Goal: Information Seeking & Learning: Check status

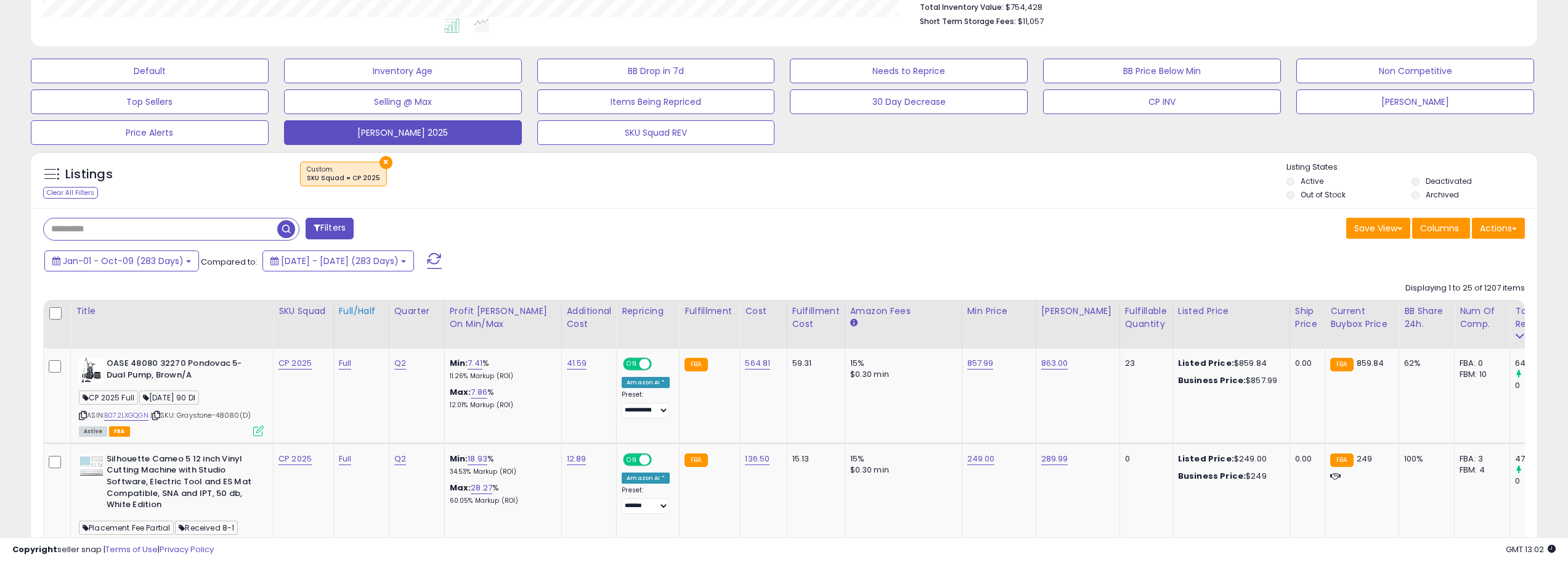
scroll to position [381, 0]
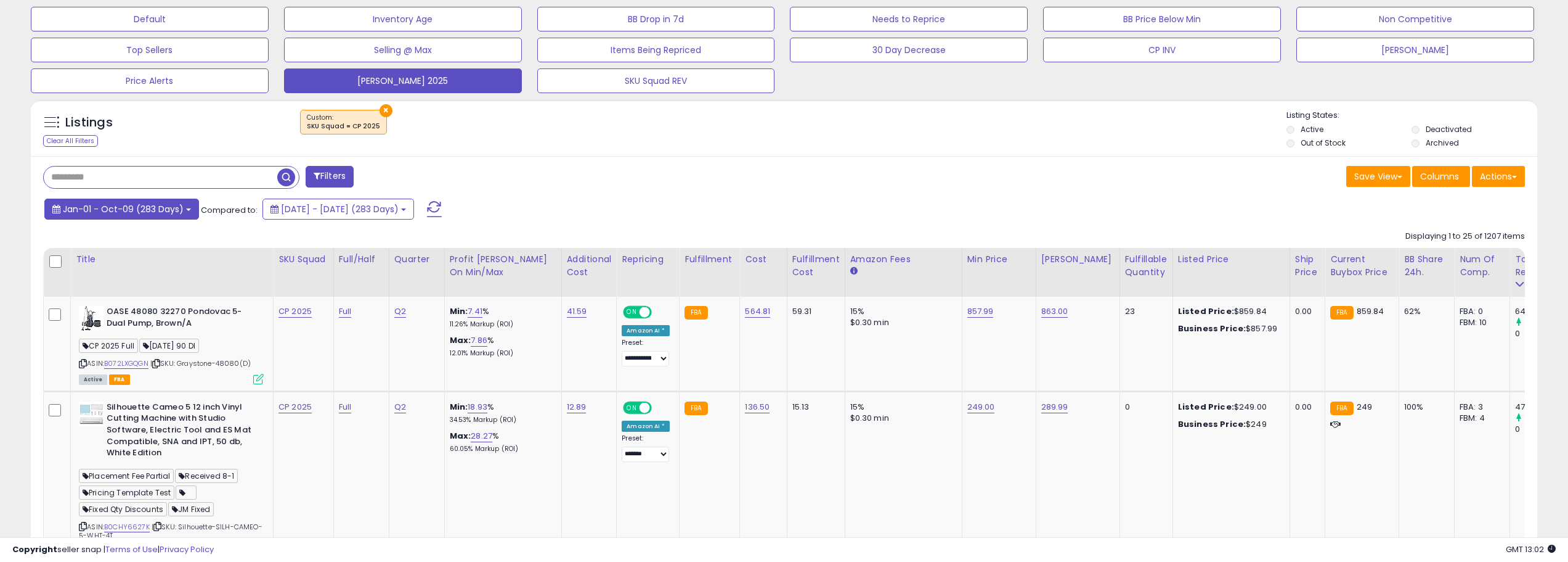
click at [162, 210] on span "Jan-01 - Oct-09 (283 Days)" at bounding box center [123, 209] width 121 height 13
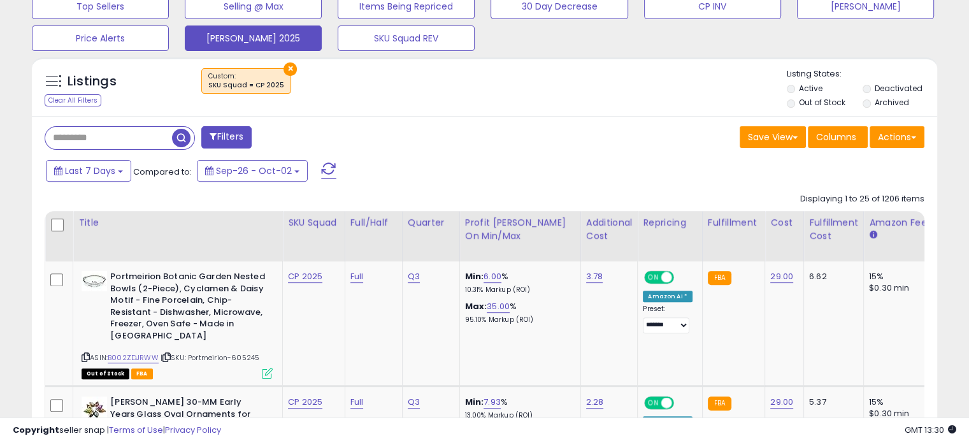
scroll to position [446, 0]
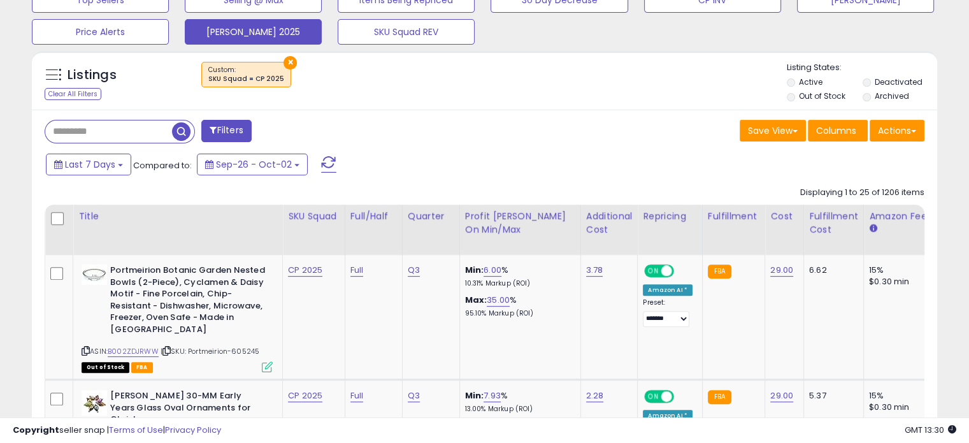
click at [114, 136] on input "text" at bounding box center [108, 131] width 127 height 22
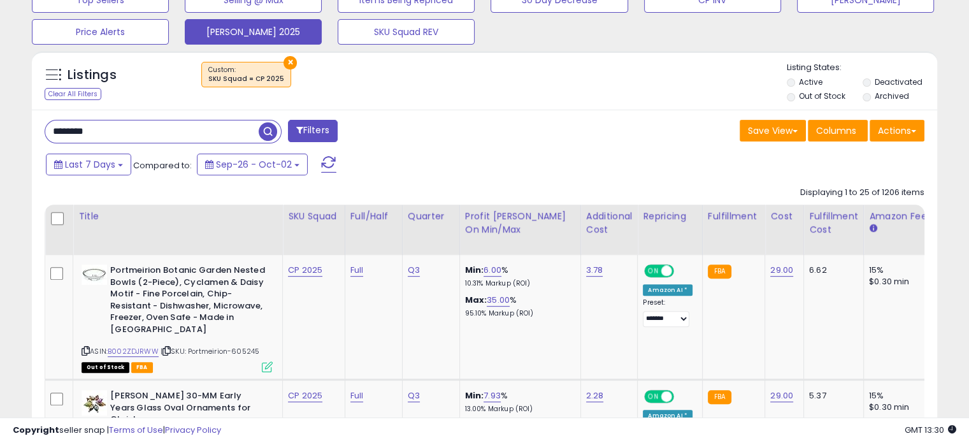
type input "********"
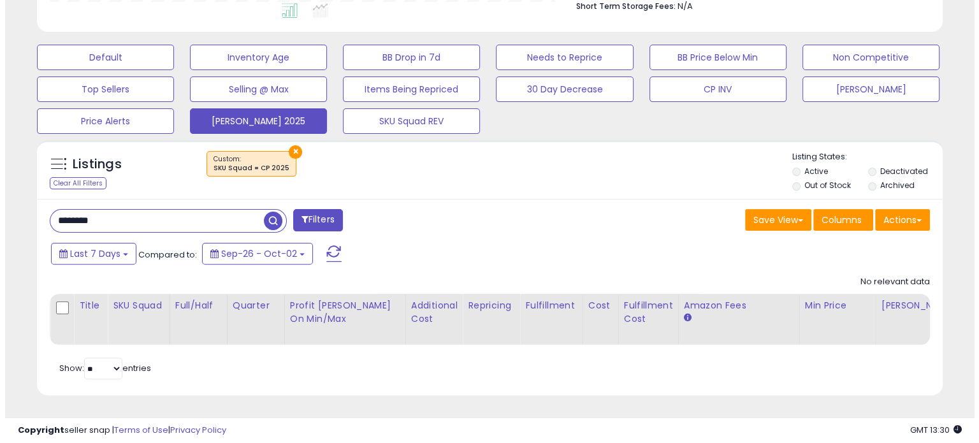
scroll to position [261, 524]
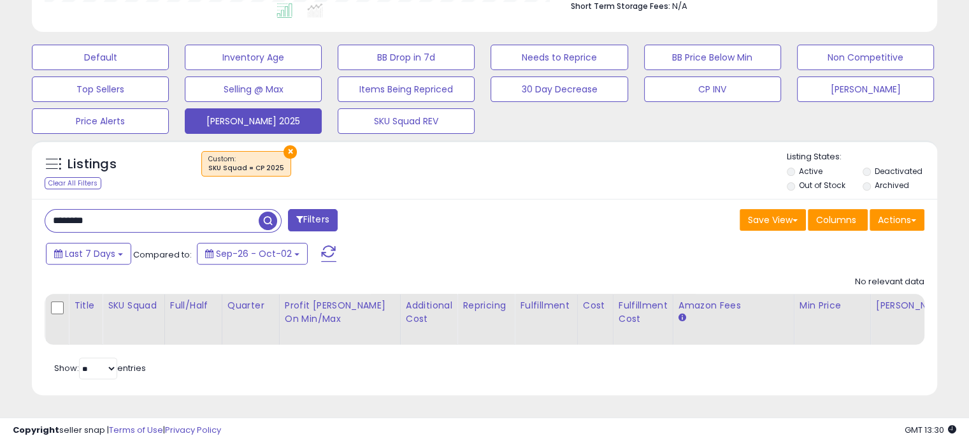
click at [284, 147] on button "×" at bounding box center [290, 151] width 13 height 13
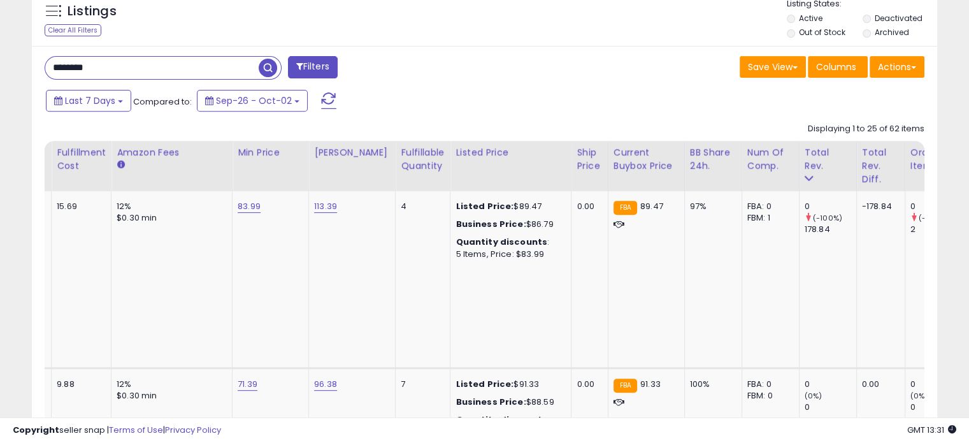
scroll to position [0, 0]
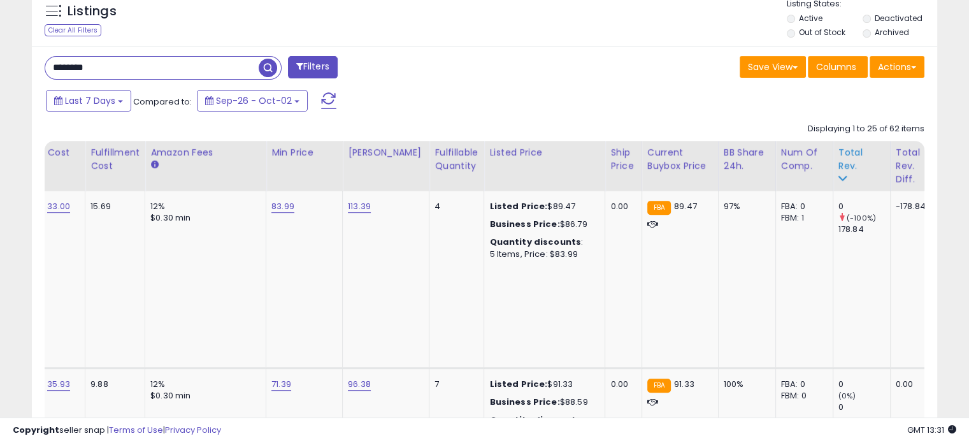
click at [839, 155] on div "Total Rev." at bounding box center [862, 159] width 47 height 27
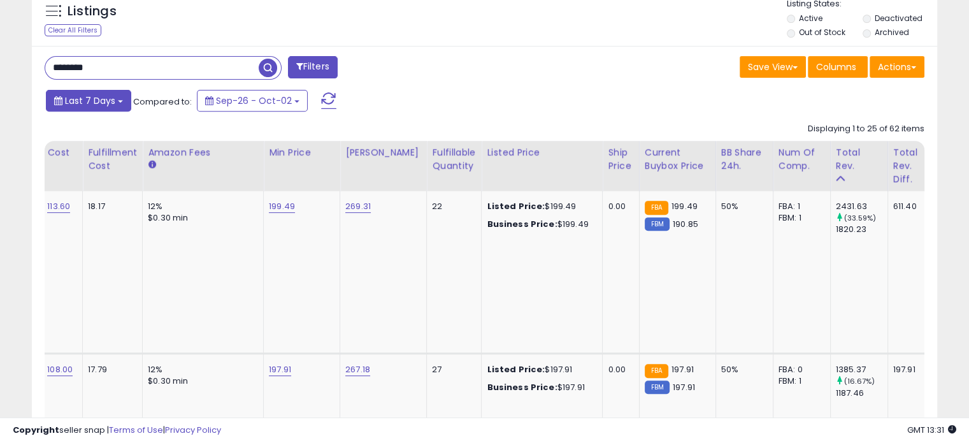
click at [118, 107] on button "Last 7 Days" at bounding box center [88, 101] width 85 height 22
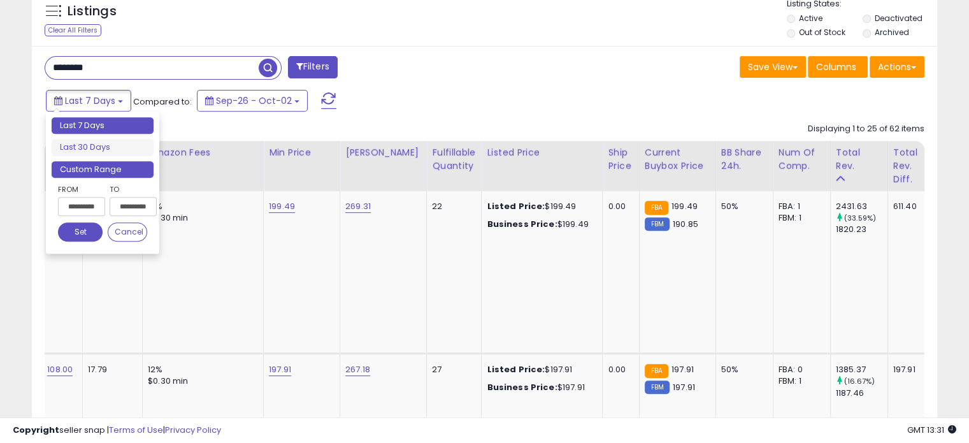
click at [119, 175] on li "Custom Range" at bounding box center [103, 169] width 102 height 17
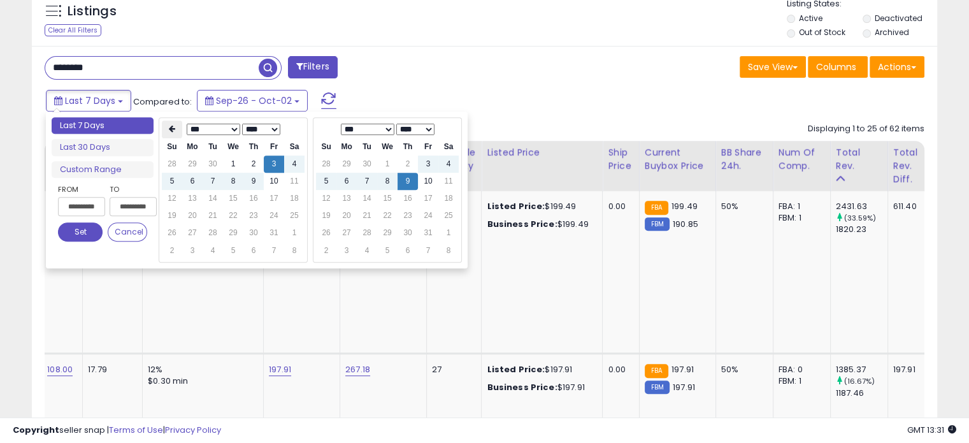
click at [170, 122] on th at bounding box center [172, 129] width 20 height 18
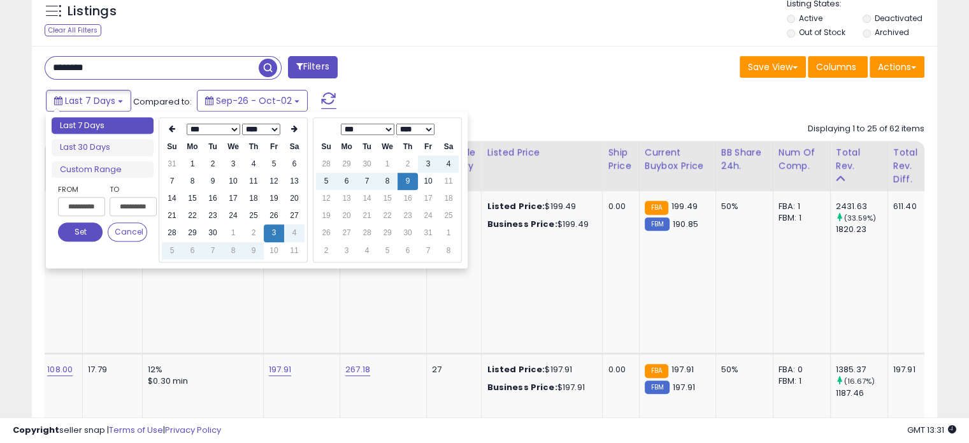
click at [170, 122] on th at bounding box center [172, 129] width 20 height 18
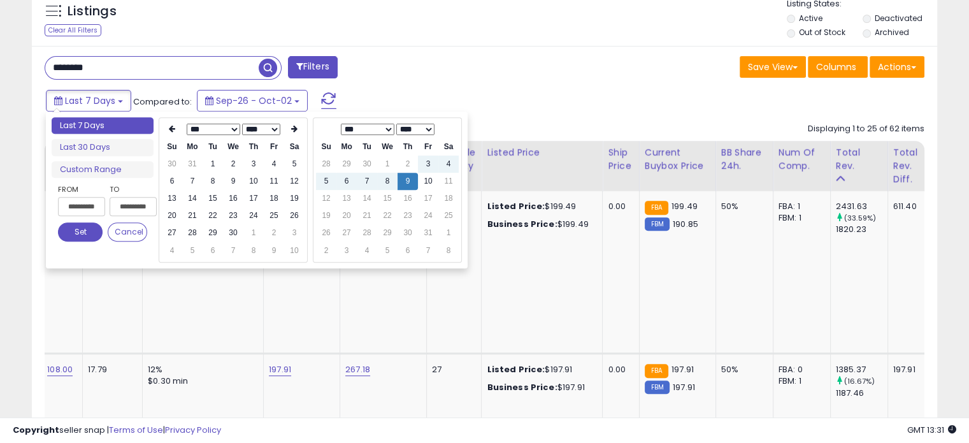
click at [170, 122] on th at bounding box center [172, 129] width 20 height 18
click at [228, 167] on td "1" at bounding box center [233, 164] width 20 height 17
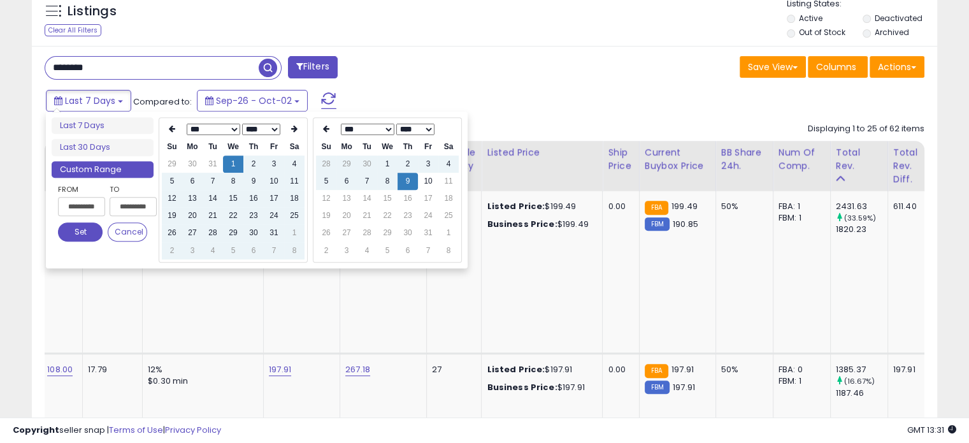
type input "**********"
click at [80, 227] on button "Set" at bounding box center [80, 231] width 45 height 19
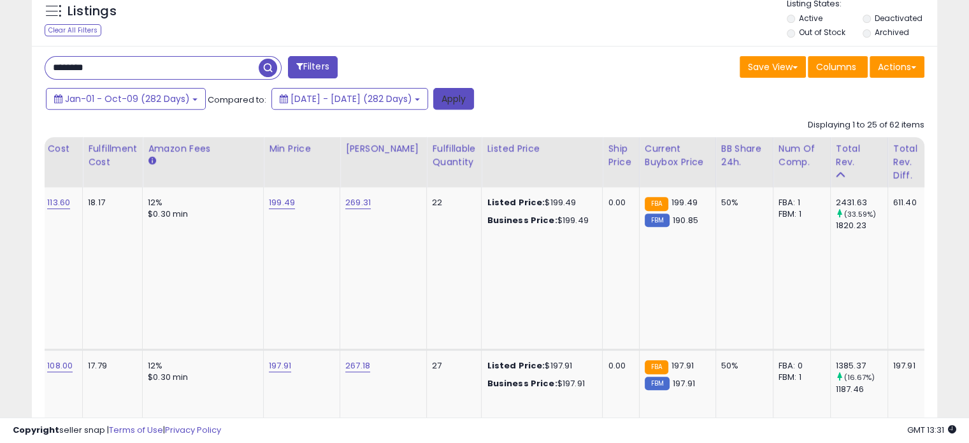
click at [474, 97] on button "Apply" at bounding box center [453, 99] width 41 height 22
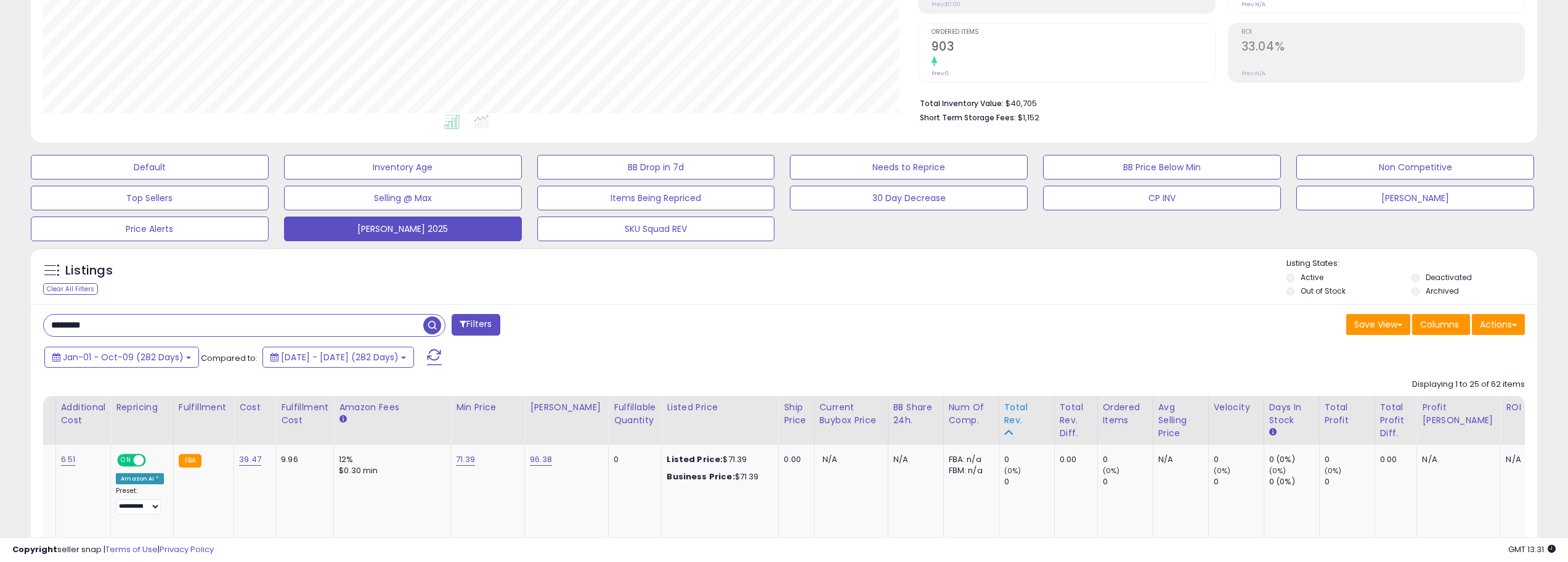
click at [1004, 410] on div "Total Rev." at bounding box center [1027, 413] width 45 height 26
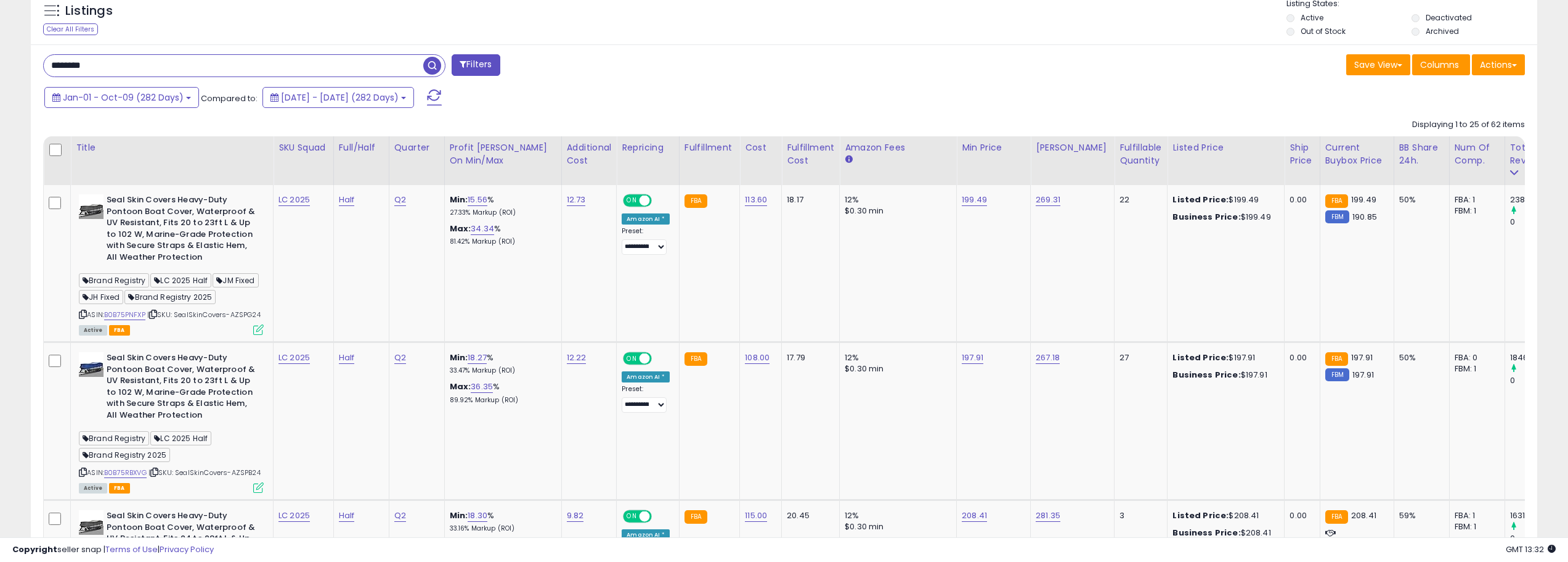
drag, startPoint x: 848, startPoint y: 539, endPoint x: 1078, endPoint y: 542, distance: 230.0
click at [1078, 542] on div "Copyright seller snap | Terms of Use | Privacy Policy GMT 13:32 Authorization r…" at bounding box center [784, 548] width 1568 height 24
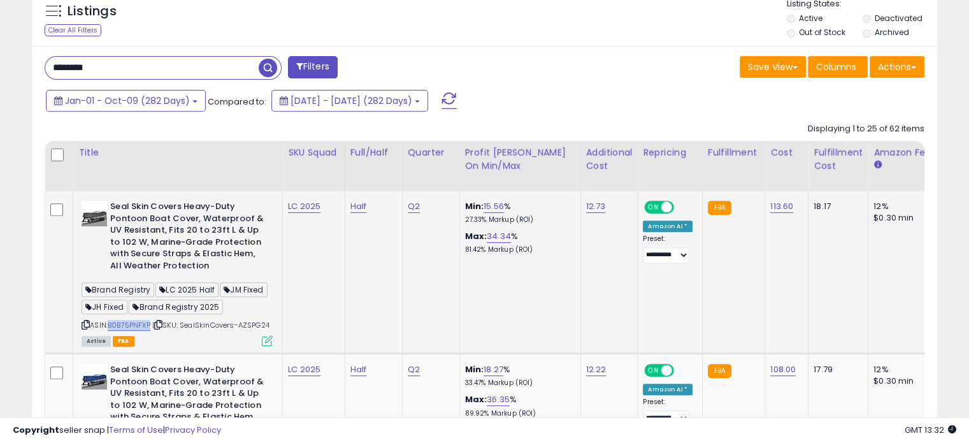
drag, startPoint x: 153, startPoint y: 323, endPoint x: 112, endPoint y: 325, distance: 40.8
click at [112, 325] on div "ASIN: B0B75PNFXP | SKU: SealSkinCovers-AZSPG24 Active FBA" at bounding box center [177, 273] width 191 height 144
copy link "B0B75PNFXP"
click at [358, 273] on td "Half" at bounding box center [373, 272] width 57 height 163
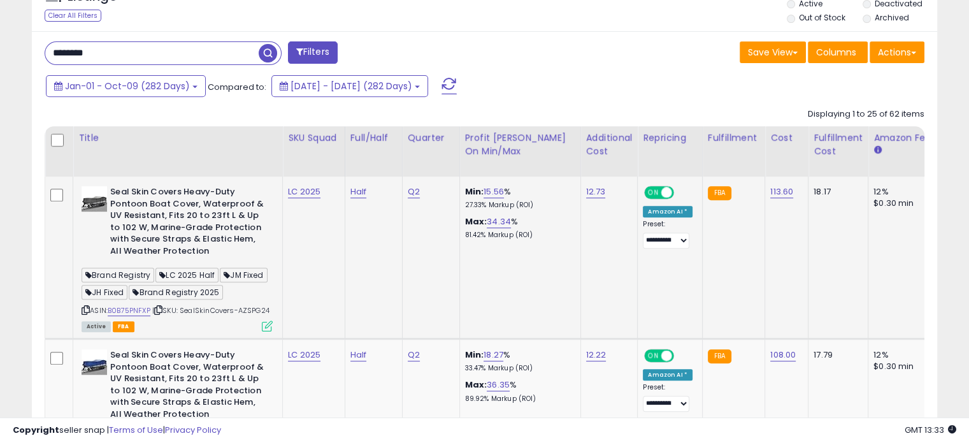
scroll to position [574, 0]
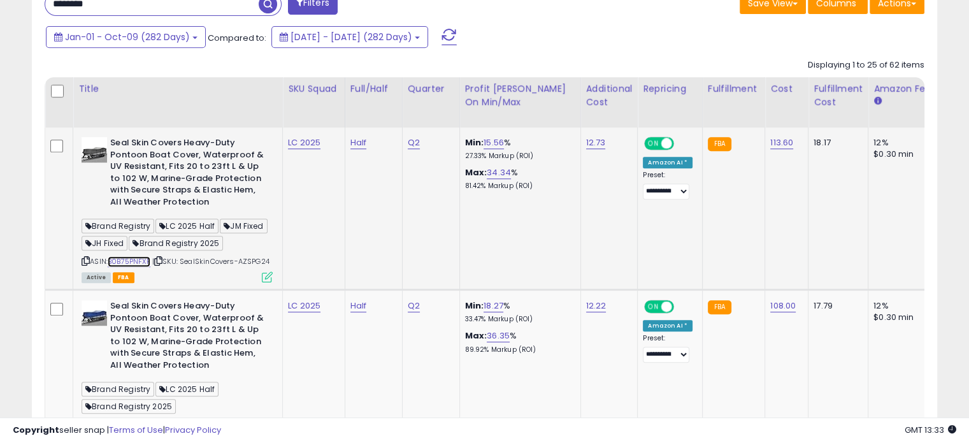
click at [134, 263] on link "B0B75PNFXP" at bounding box center [129, 261] width 43 height 11
